Goal: Navigation & Orientation: Find specific page/section

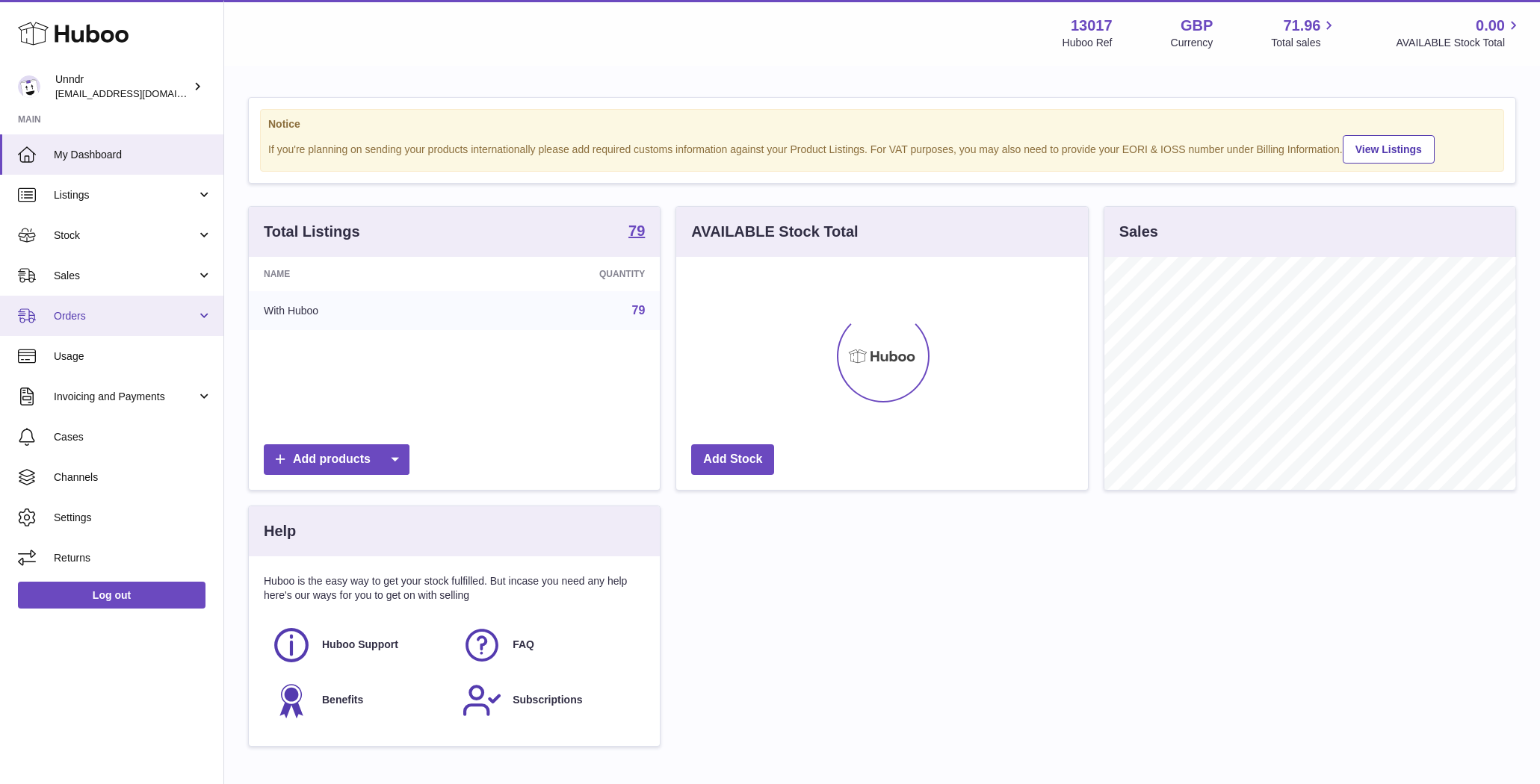
scroll to position [233, 412]
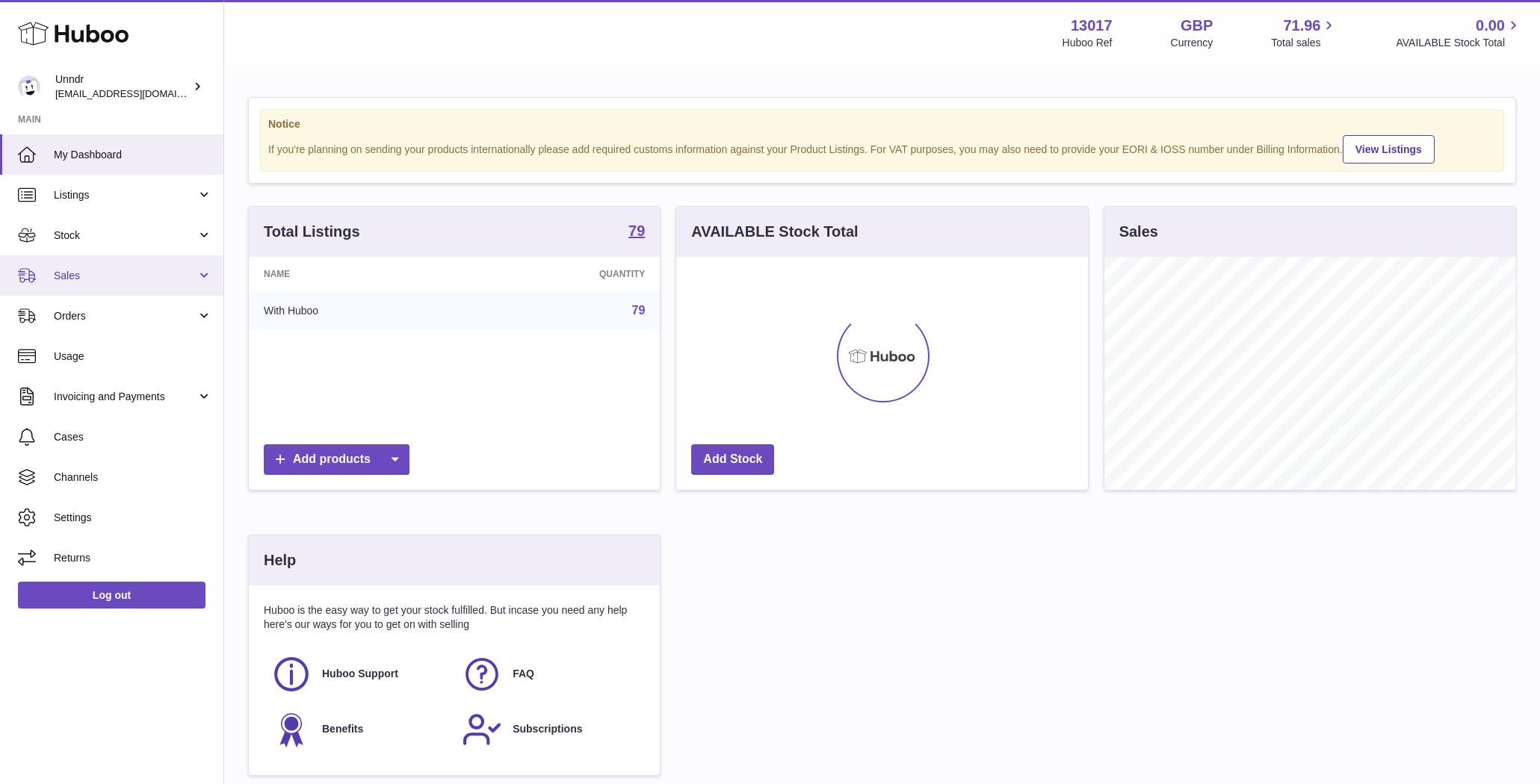
click at [74, 267] on link "Sales" at bounding box center [112, 275] width 224 height 40
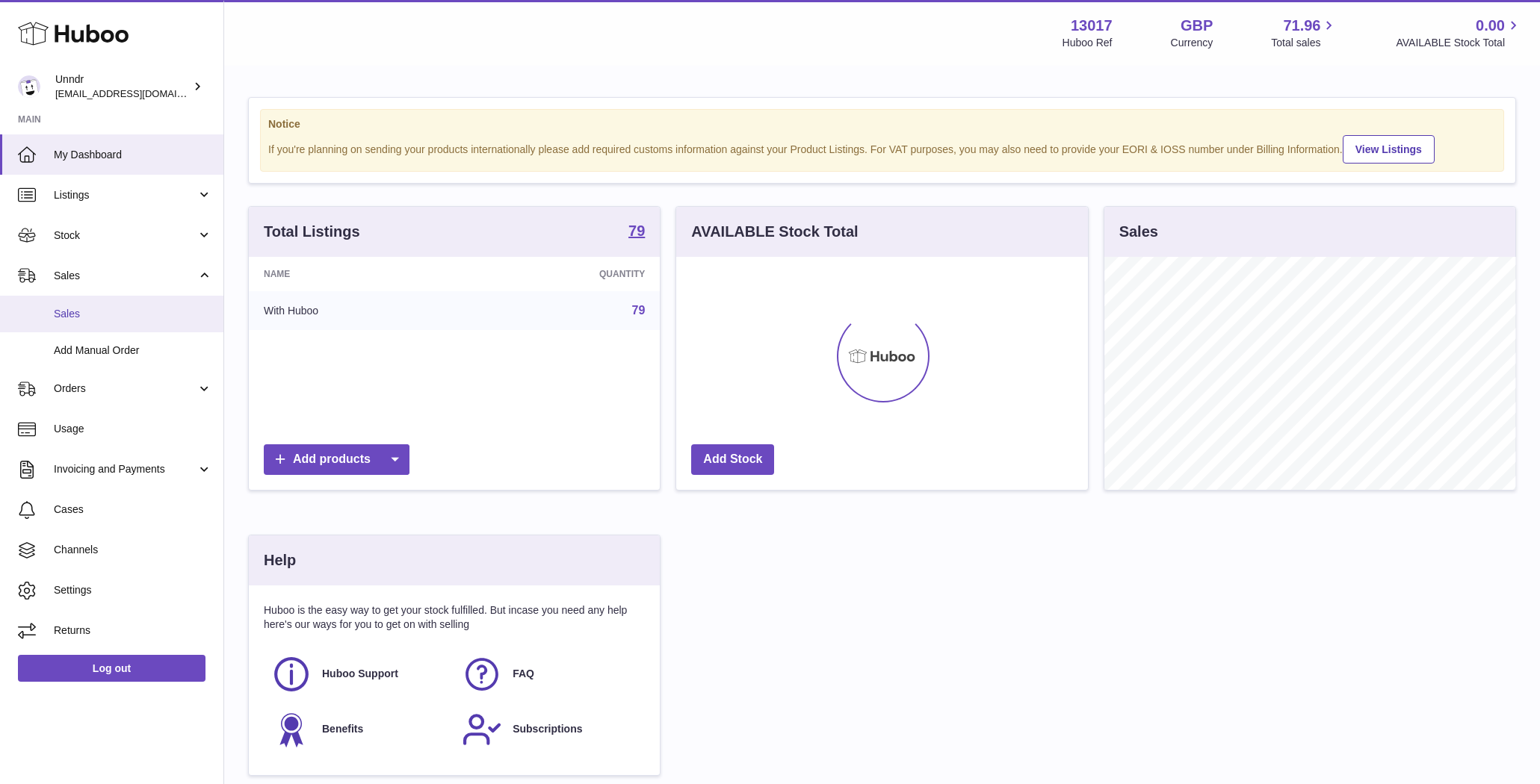
click at [74, 310] on span "Sales" at bounding box center [133, 314] width 158 height 14
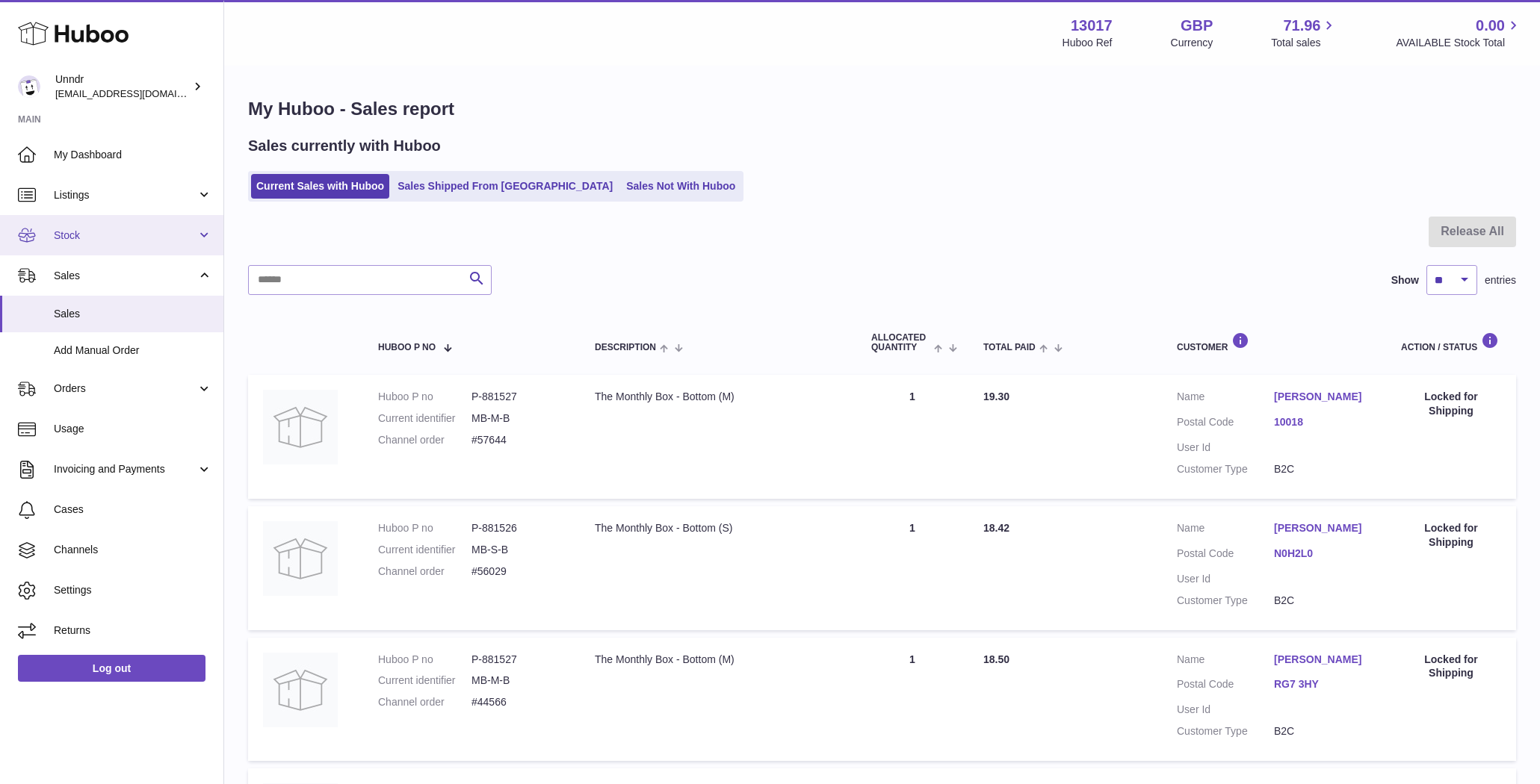
click at [104, 232] on span "Stock" at bounding box center [125, 235] width 143 height 14
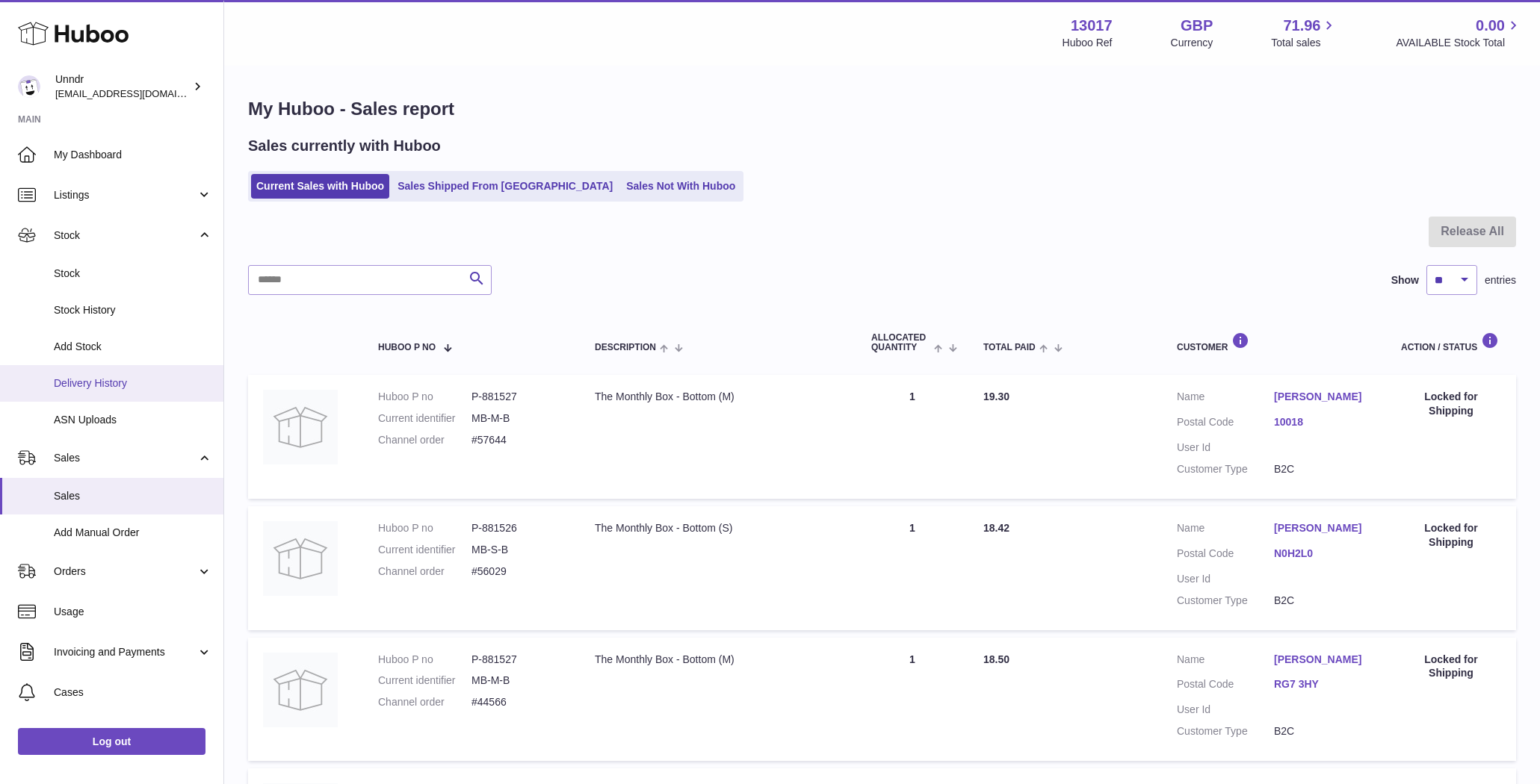
click at [112, 376] on span "Delivery History" at bounding box center [133, 383] width 158 height 14
